Goal: Transaction & Acquisition: Book appointment/travel/reservation

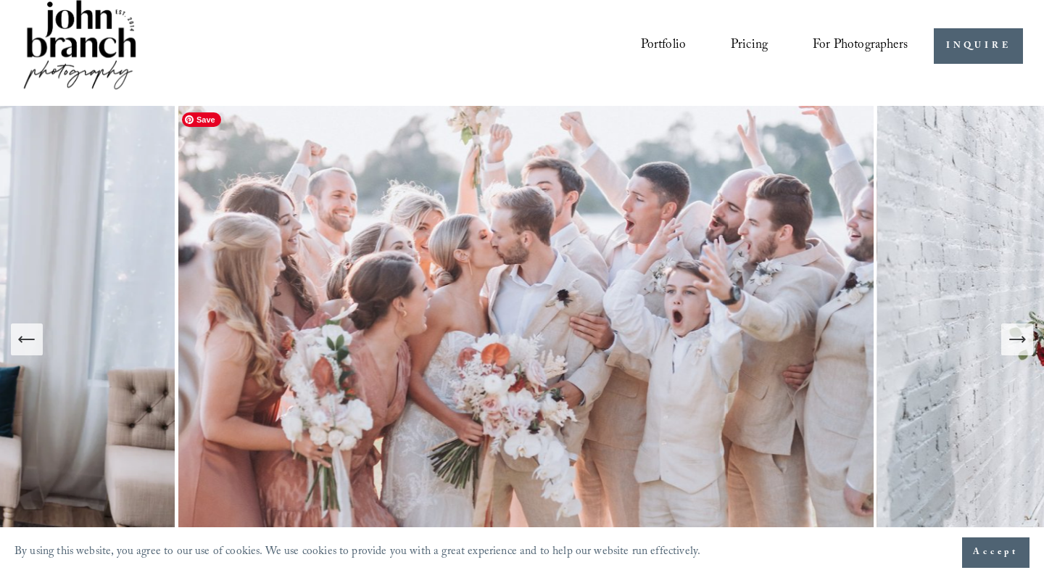
scroll to position [7, 0]
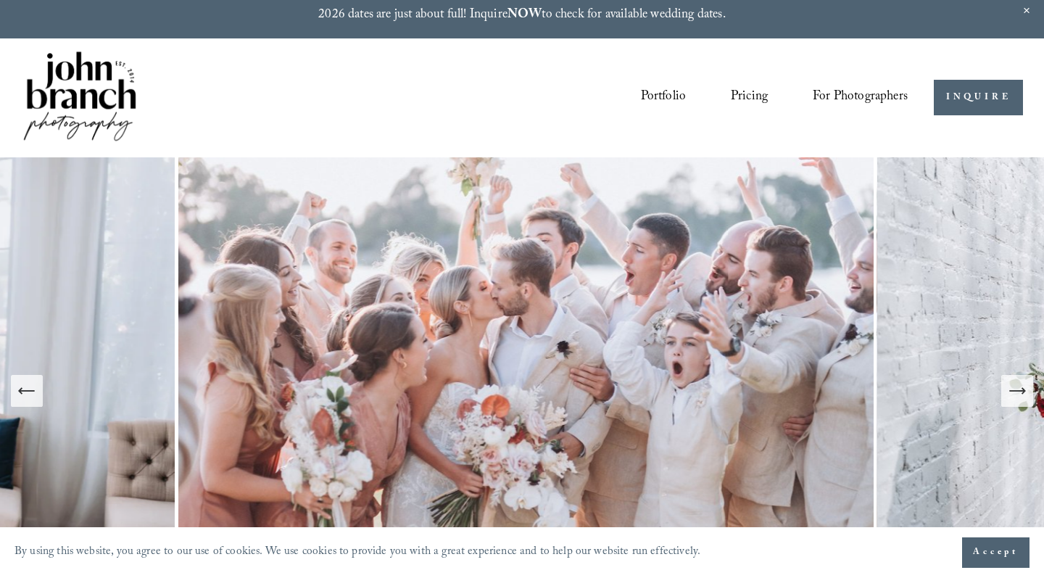
click at [1020, 396] on icon "Next Slide" at bounding box center [1017, 391] width 20 height 20
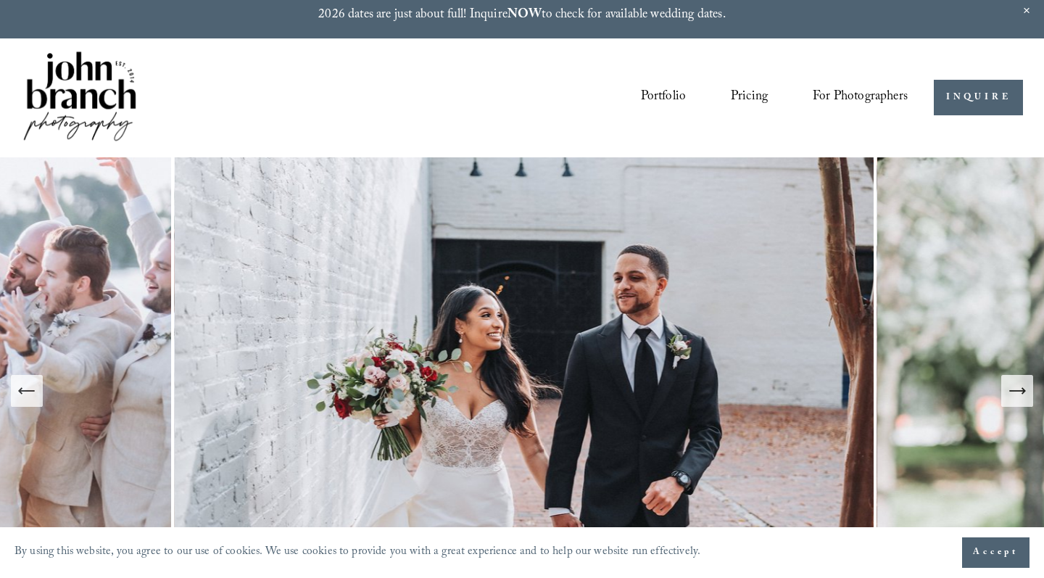
click at [1020, 396] on icon "Next Slide" at bounding box center [1017, 391] width 20 height 20
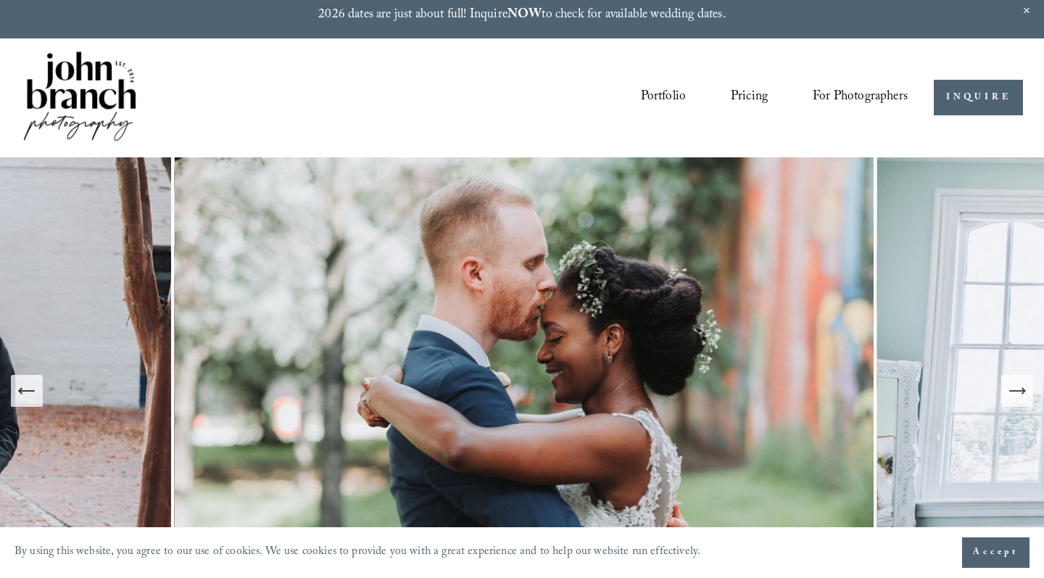
click at [1020, 396] on icon "Next Slide" at bounding box center [1017, 391] width 20 height 20
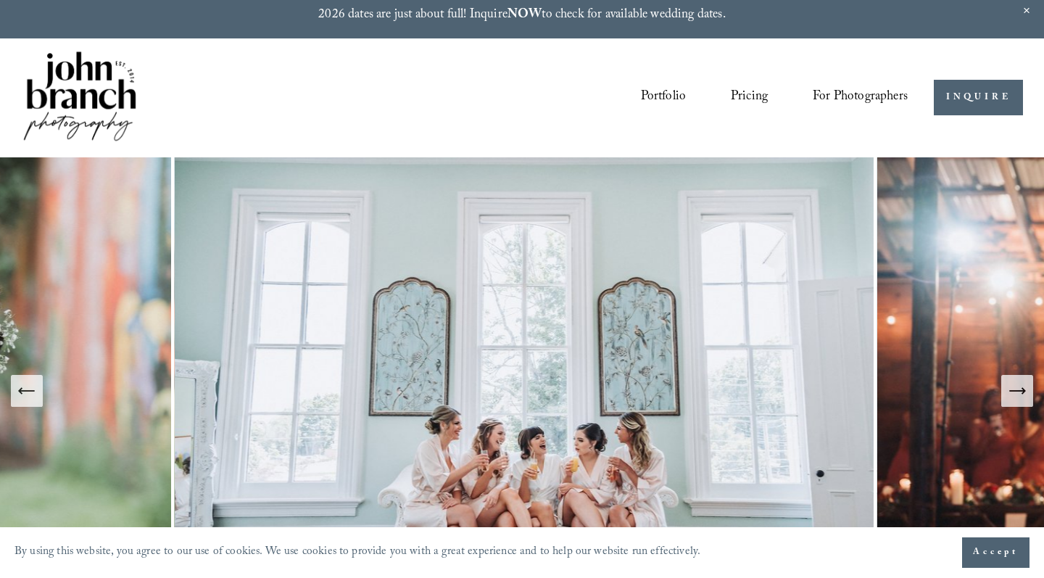
click at [1020, 396] on icon "Next Slide" at bounding box center [1017, 391] width 20 height 20
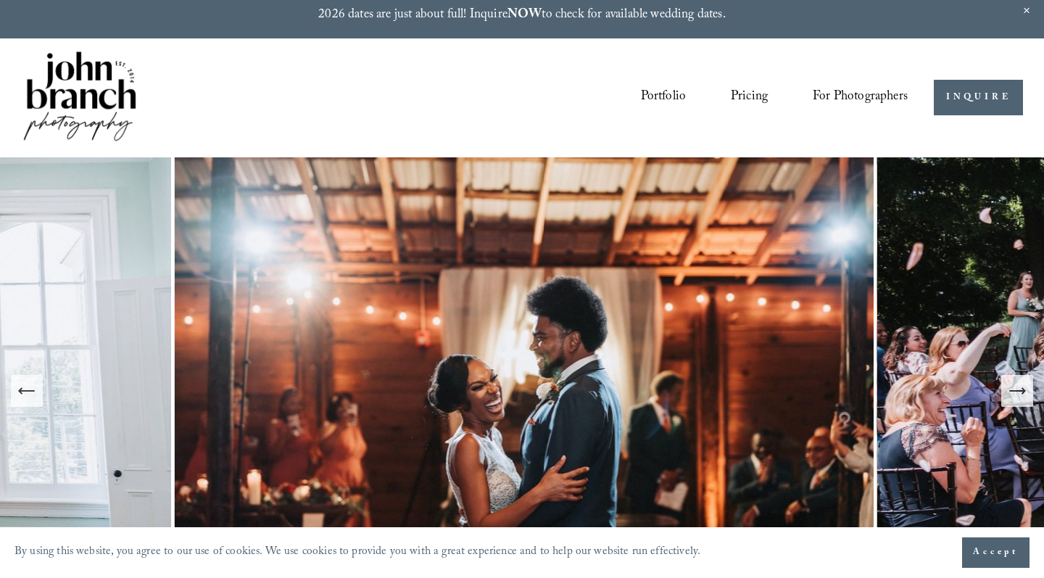
click at [1020, 396] on icon "Next Slide" at bounding box center [1017, 391] width 20 height 20
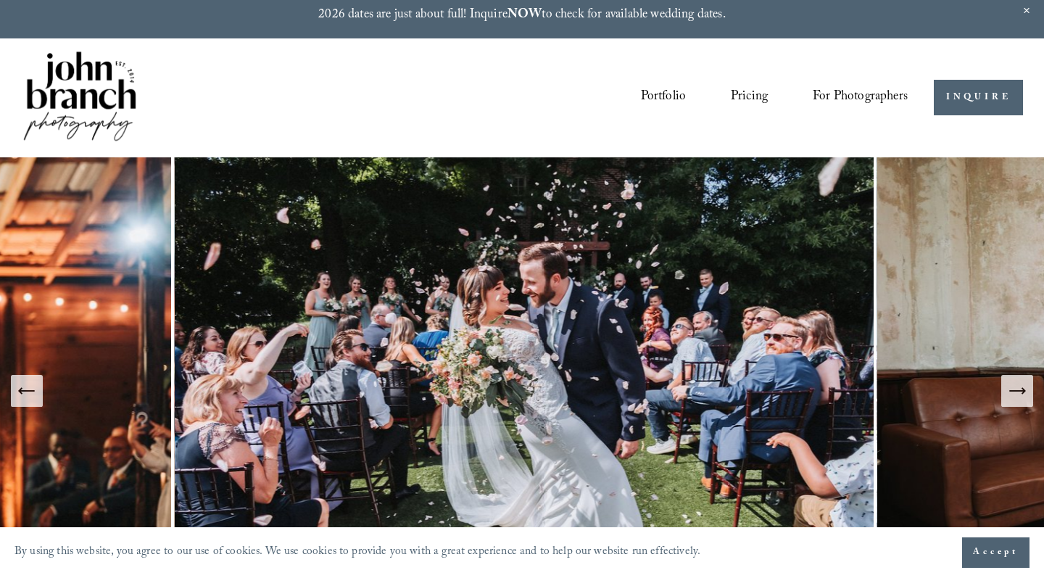
click at [1020, 396] on icon "Next Slide" at bounding box center [1017, 391] width 20 height 20
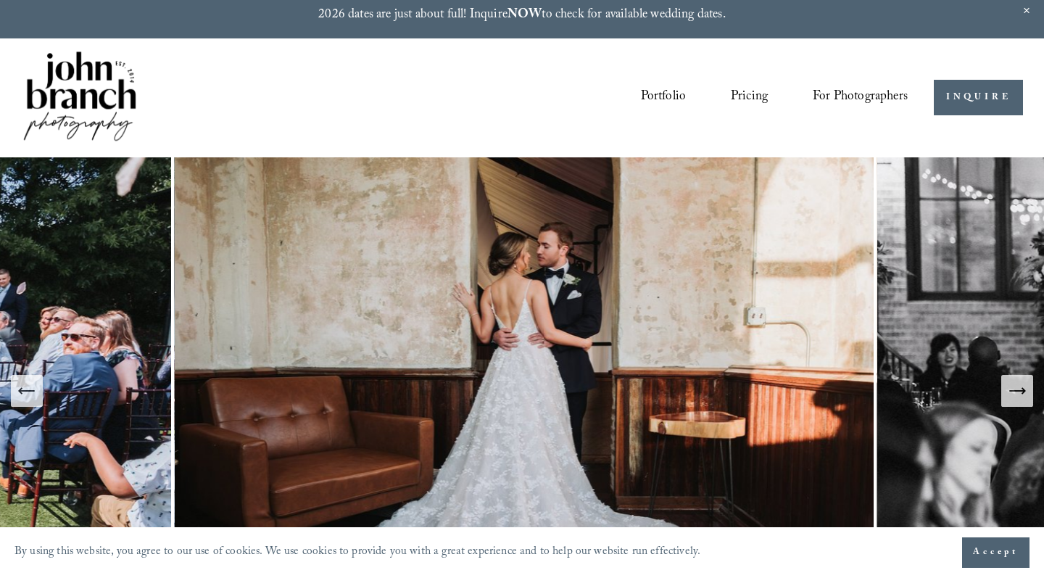
click at [1020, 396] on icon "Next Slide" at bounding box center [1017, 391] width 20 height 20
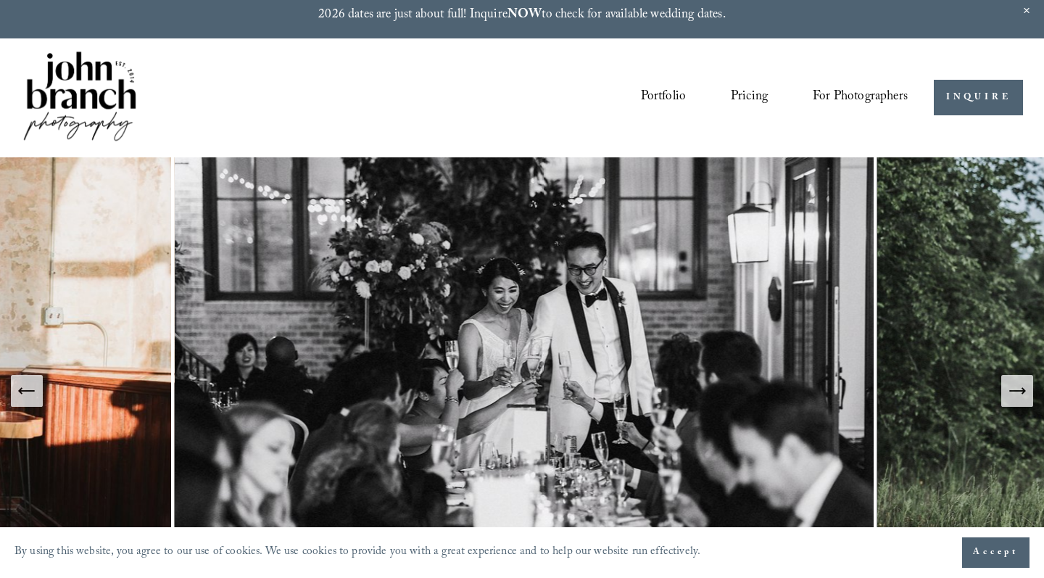
click at [1020, 396] on icon "Next Slide" at bounding box center [1017, 391] width 20 height 20
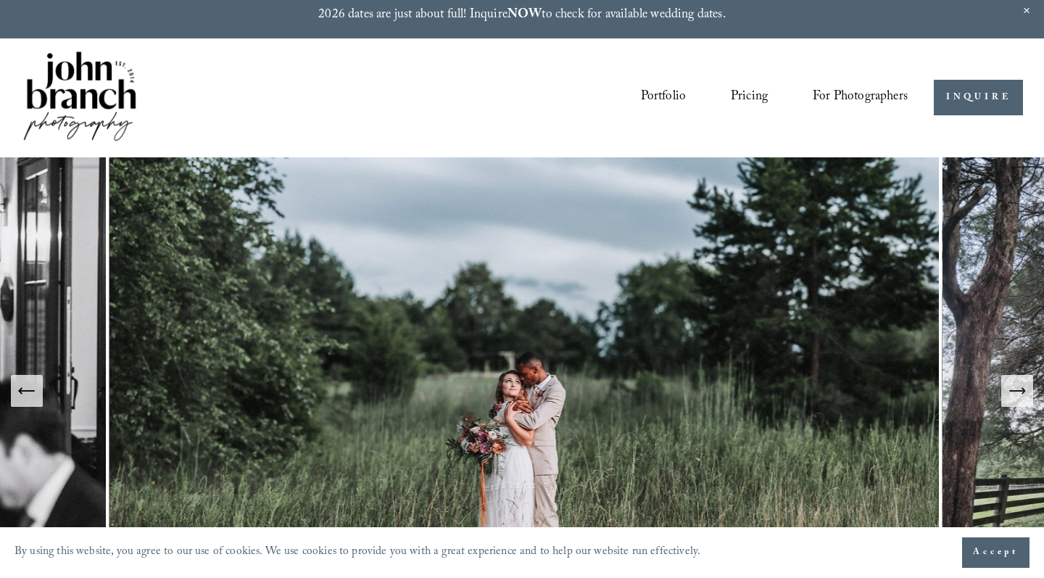
click at [1020, 396] on icon "Next Slide" at bounding box center [1017, 391] width 20 height 20
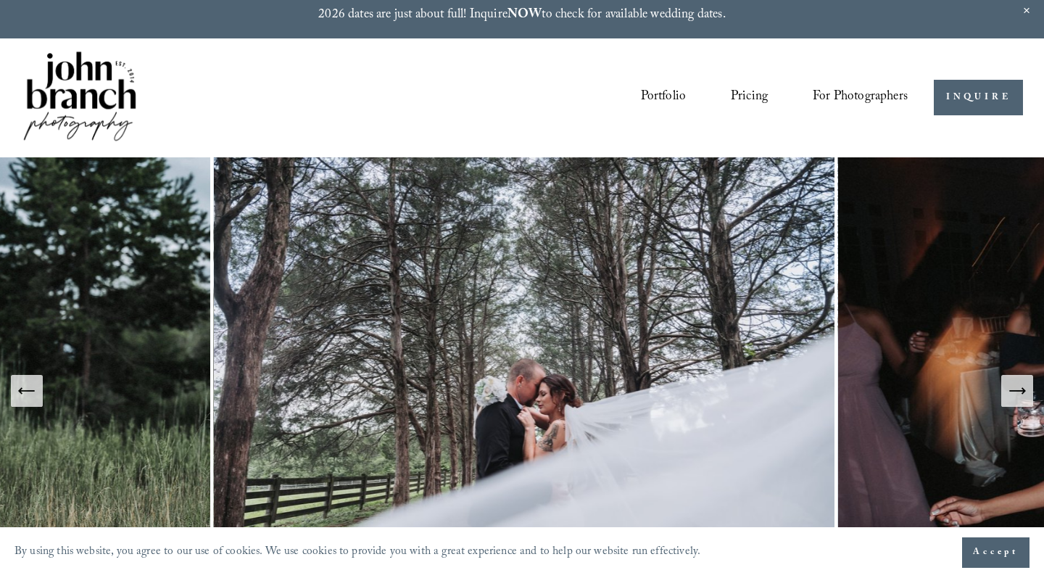
click at [750, 96] on link "Pricing" at bounding box center [749, 98] width 37 height 28
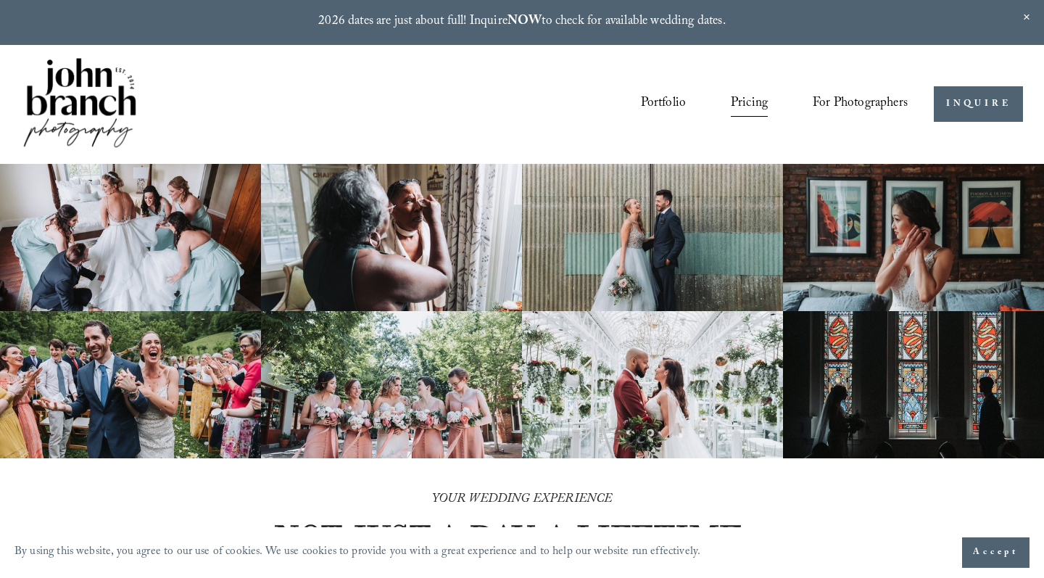
click at [657, 105] on link "Portfolio" at bounding box center [664, 105] width 46 height 28
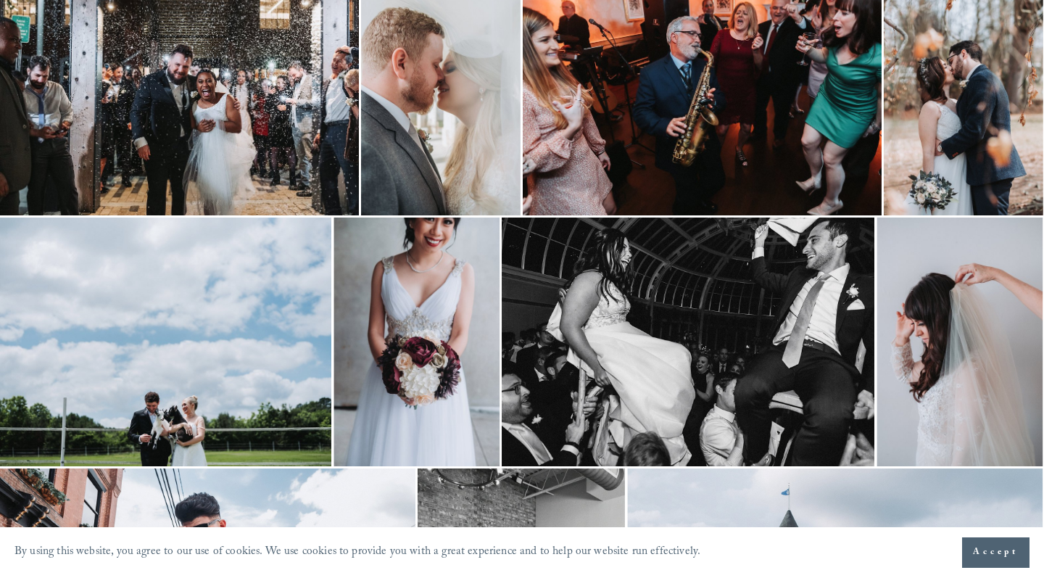
scroll to position [1278, 0]
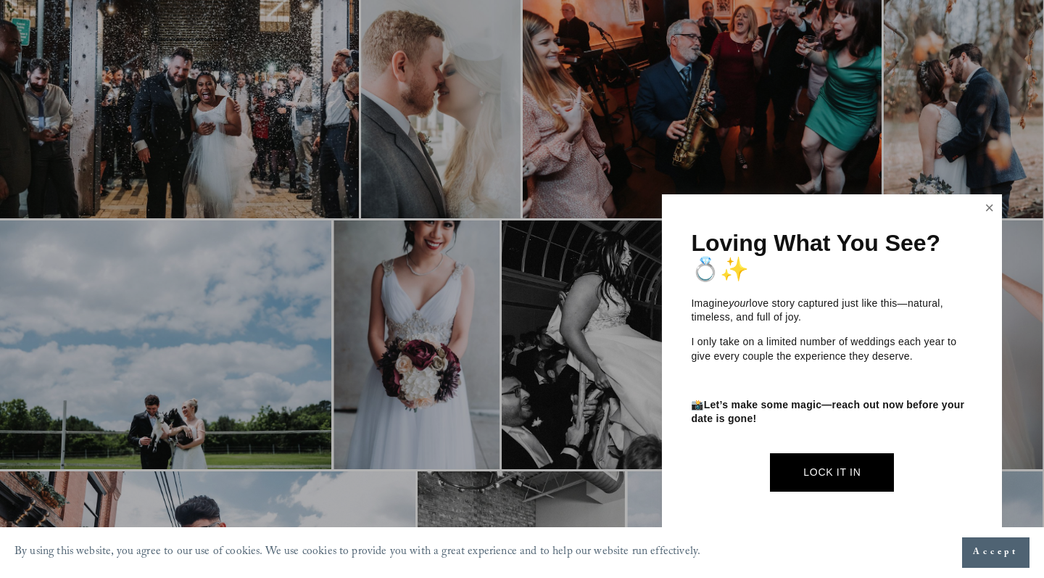
click at [984, 220] on link "Close" at bounding box center [990, 207] width 22 height 23
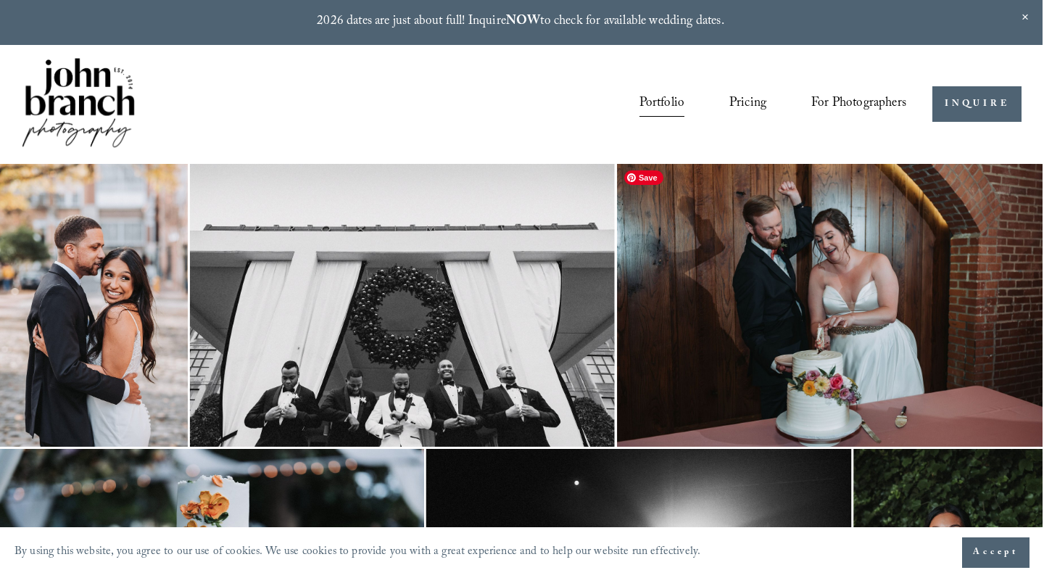
scroll to position [0, 1]
click at [734, 102] on link "Pricing" at bounding box center [747, 105] width 37 height 28
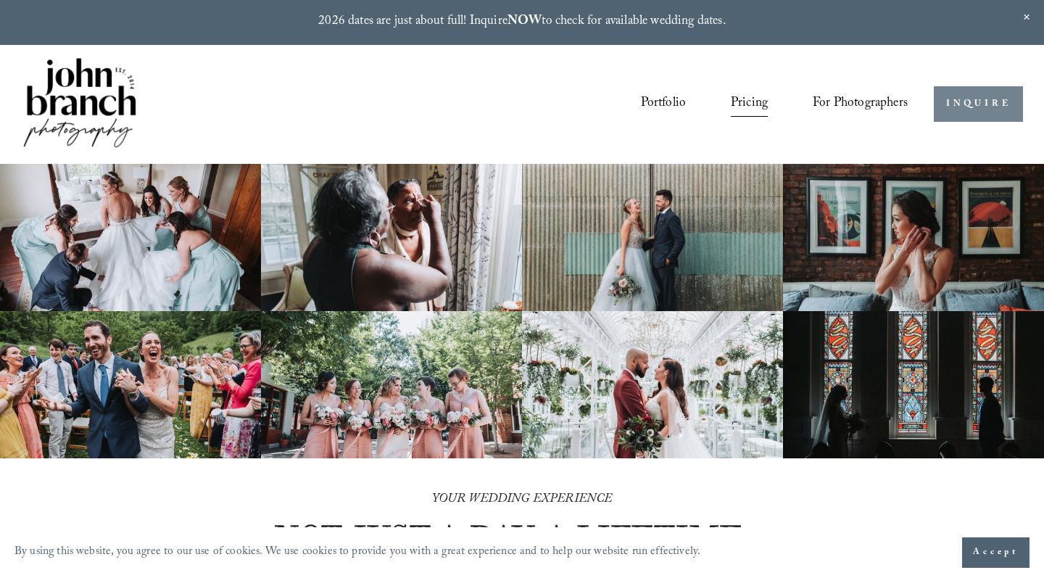
click at [959, 99] on link "INQUIRE" at bounding box center [978, 104] width 89 height 36
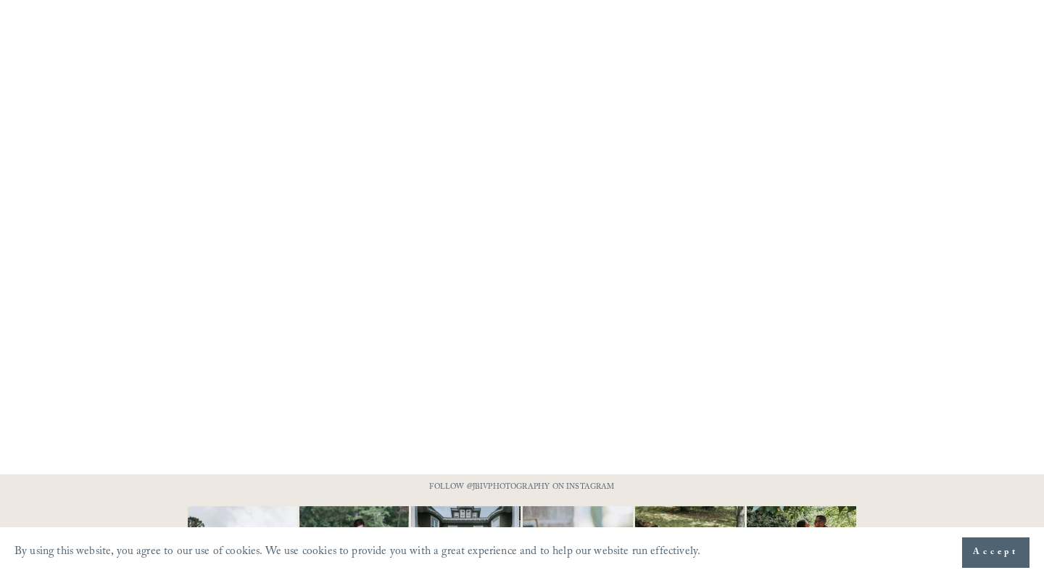
scroll to position [1112, 0]
